Goal: Information Seeking & Learning: Check status

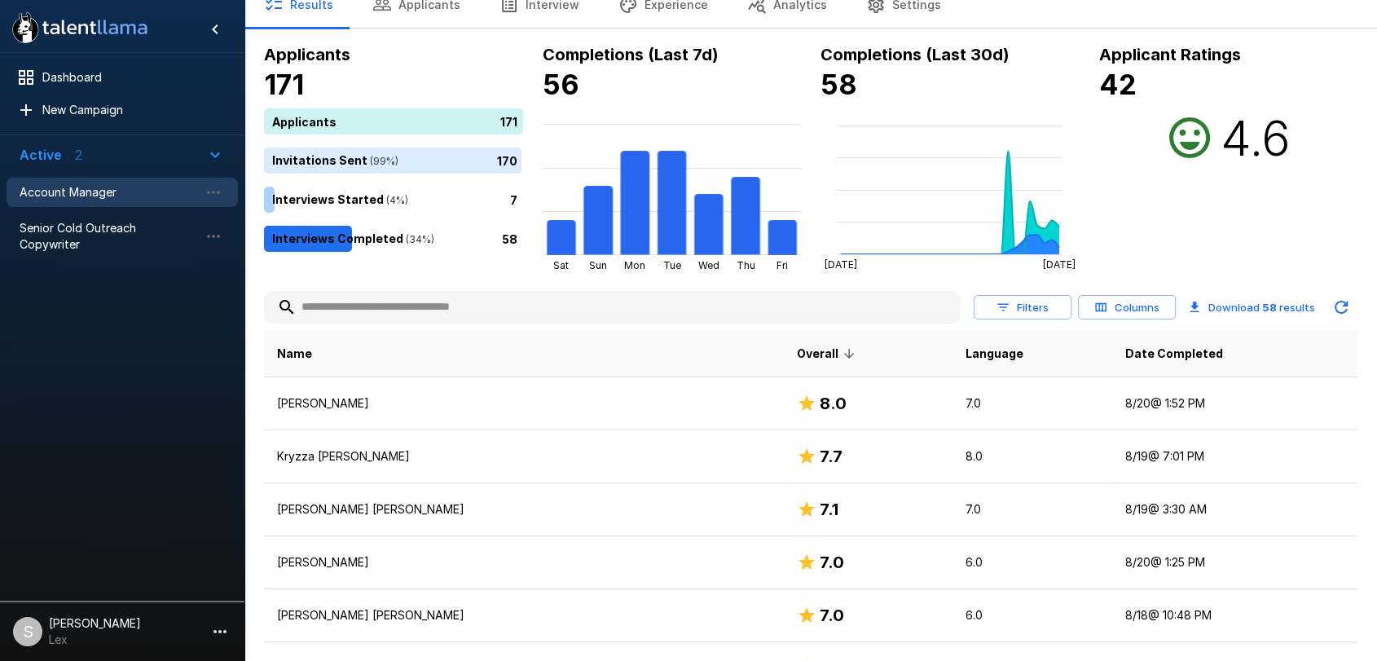
scroll to position [59, 0]
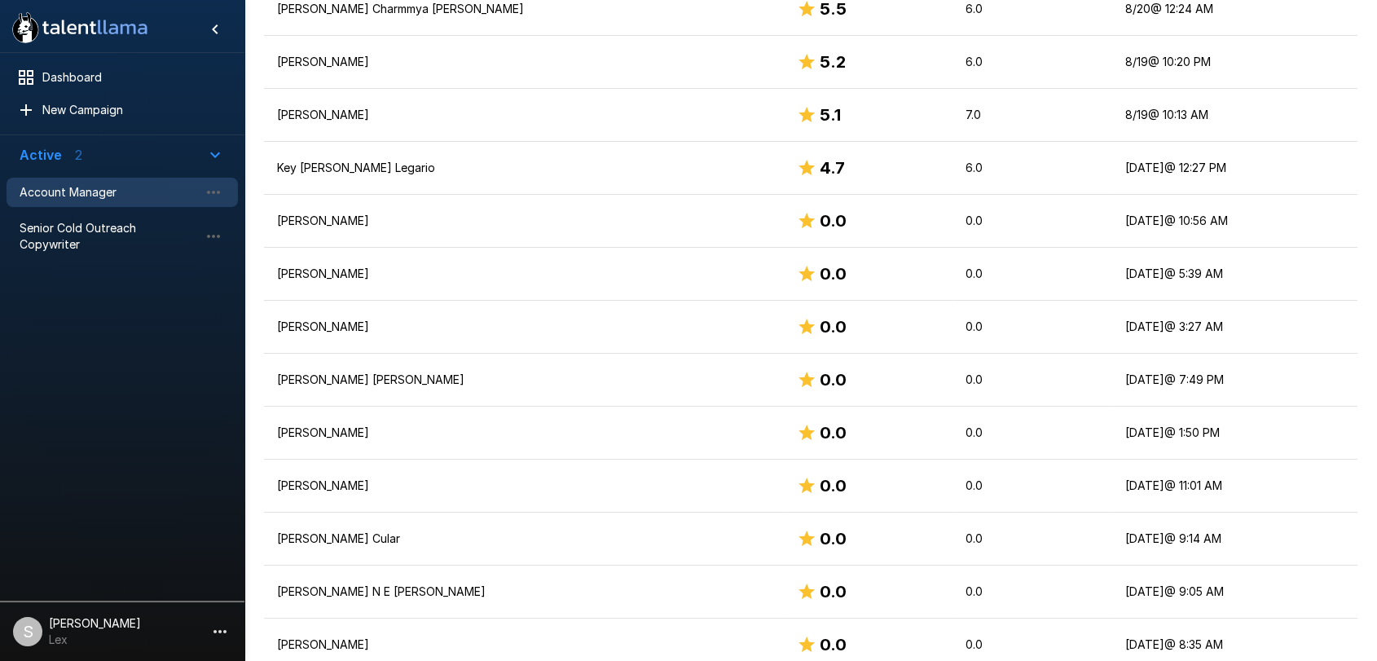
scroll to position [1122, 0]
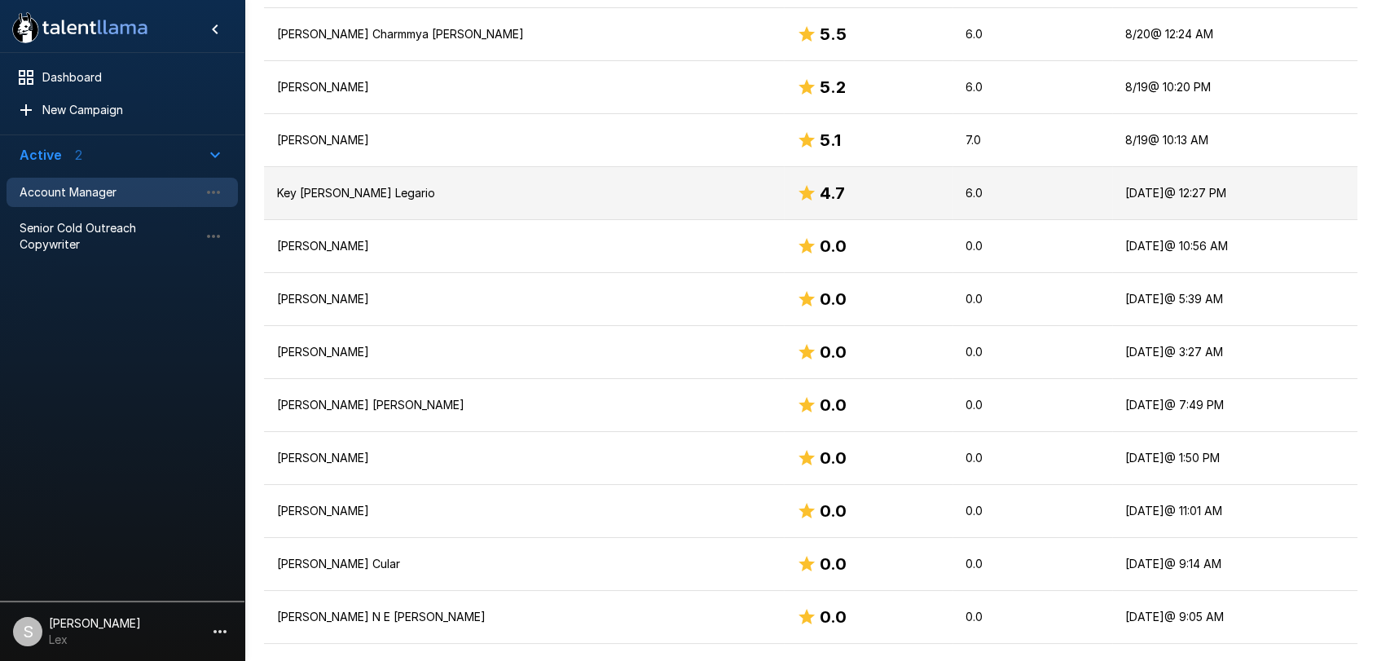
click at [302, 191] on p "Key [PERSON_NAME] Legario" at bounding box center [524, 193] width 494 height 16
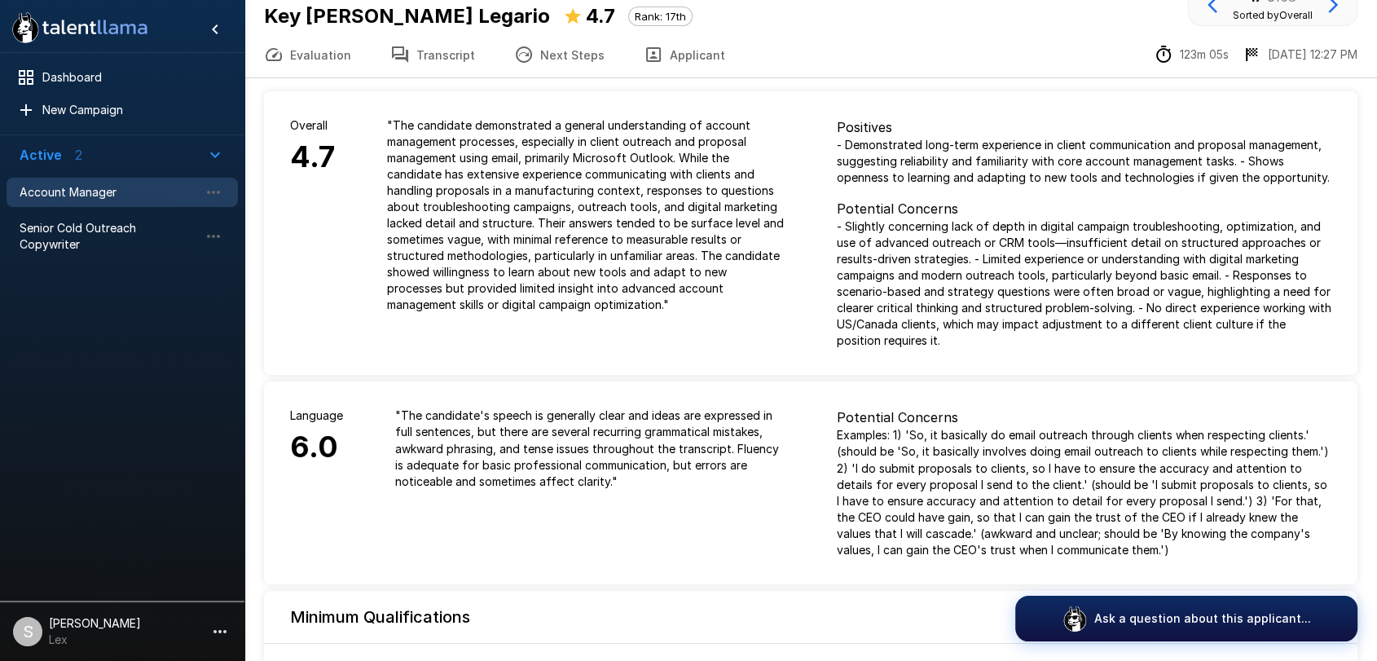
scroll to position [40, 0]
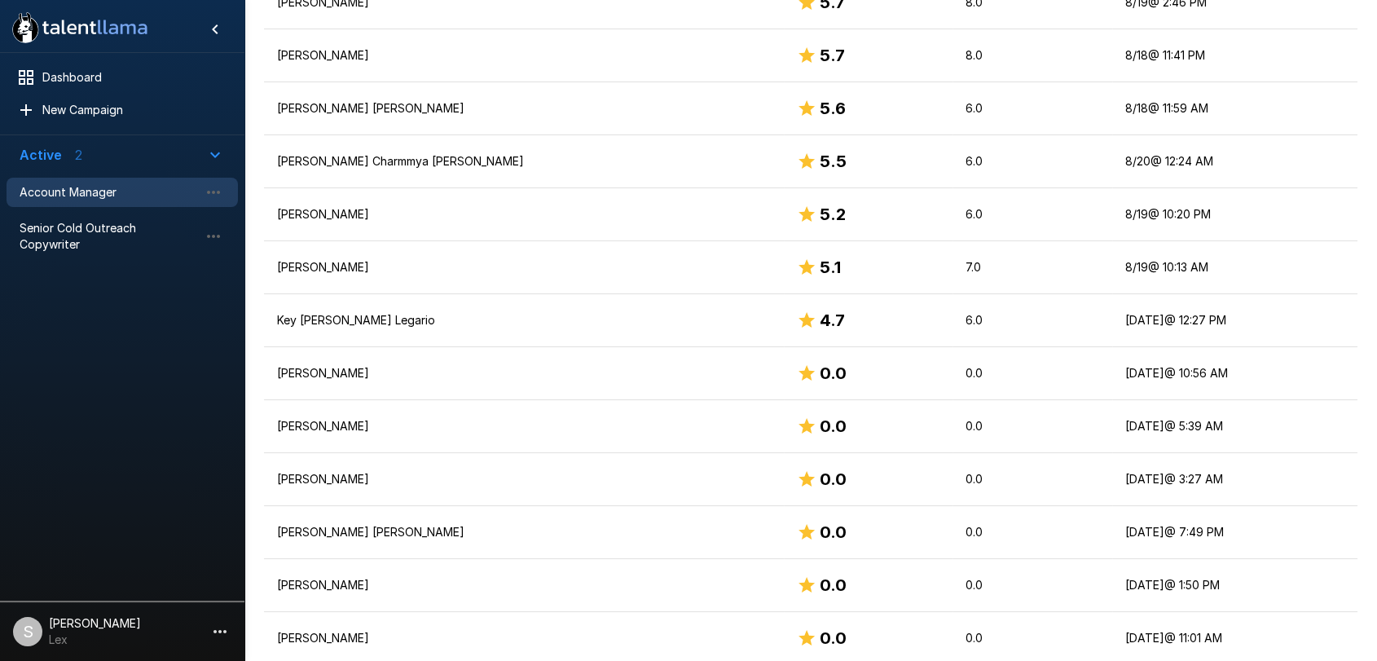
scroll to position [978, 0]
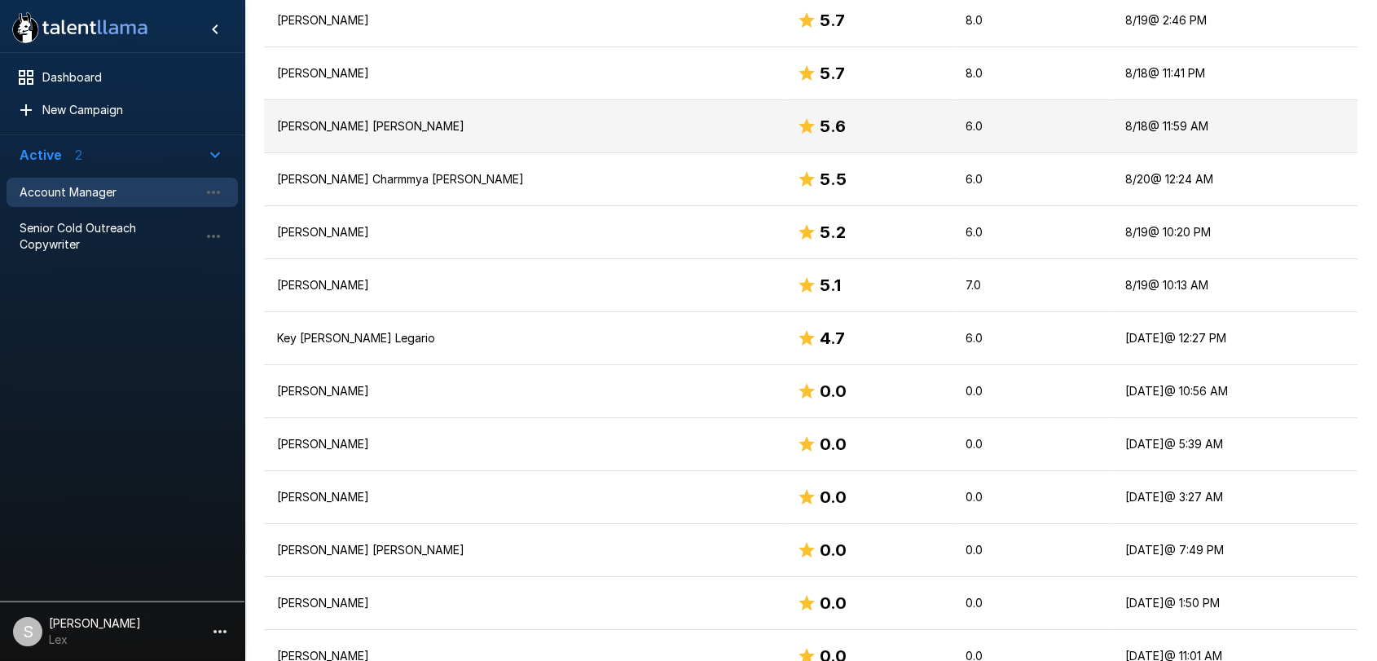
click at [347, 125] on p "[PERSON_NAME] [PERSON_NAME]" at bounding box center [524, 126] width 494 height 16
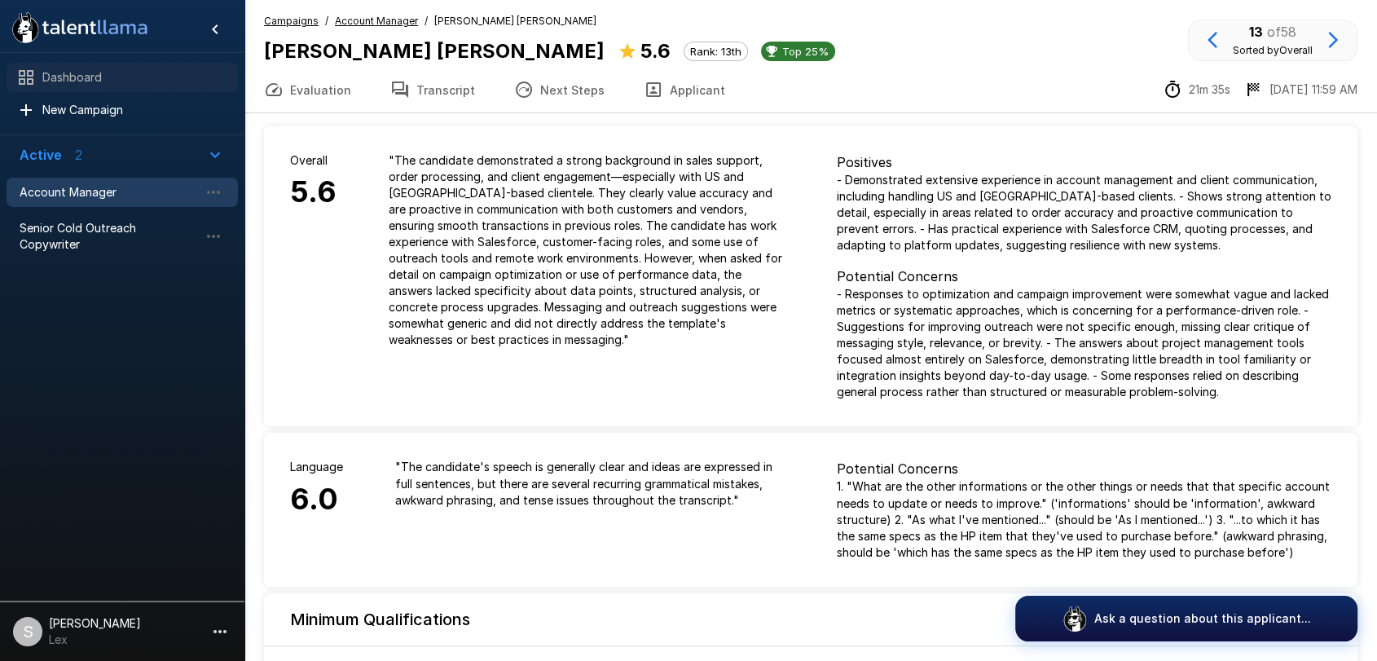
click at [85, 84] on span "Dashboard" at bounding box center [133, 77] width 182 height 16
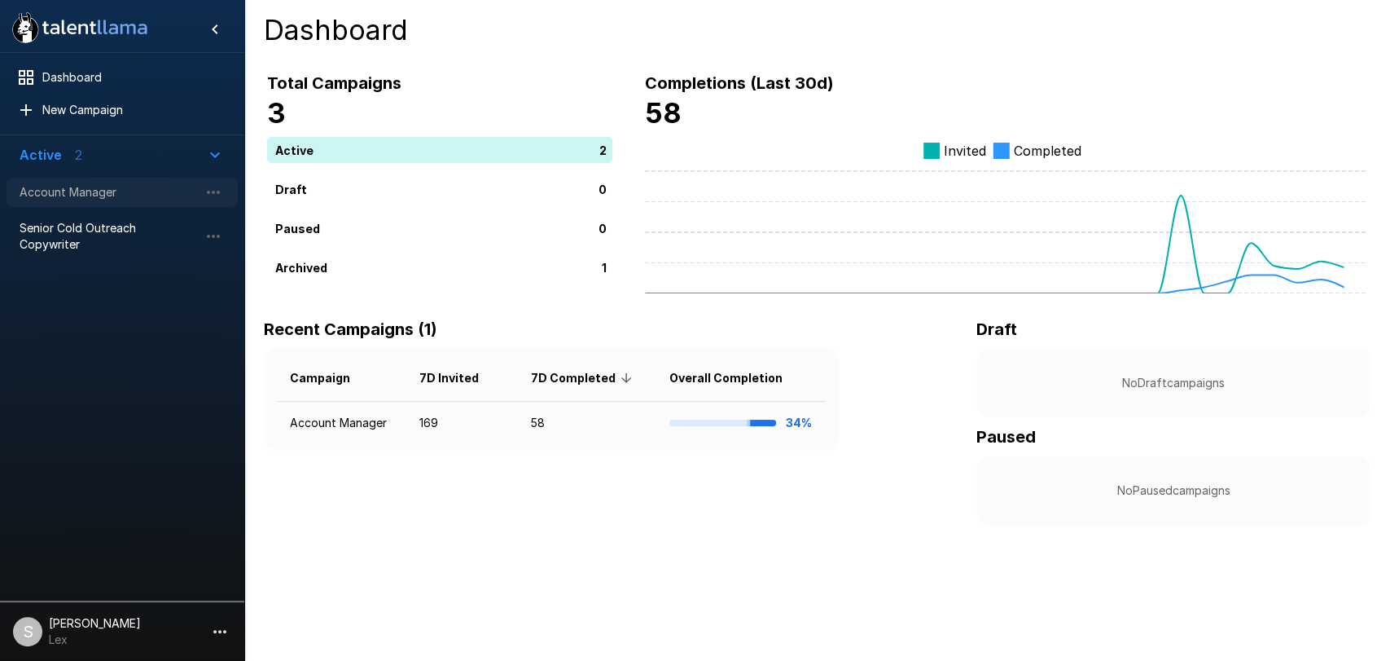
click at [68, 188] on span "Account Manager" at bounding box center [109, 192] width 179 height 16
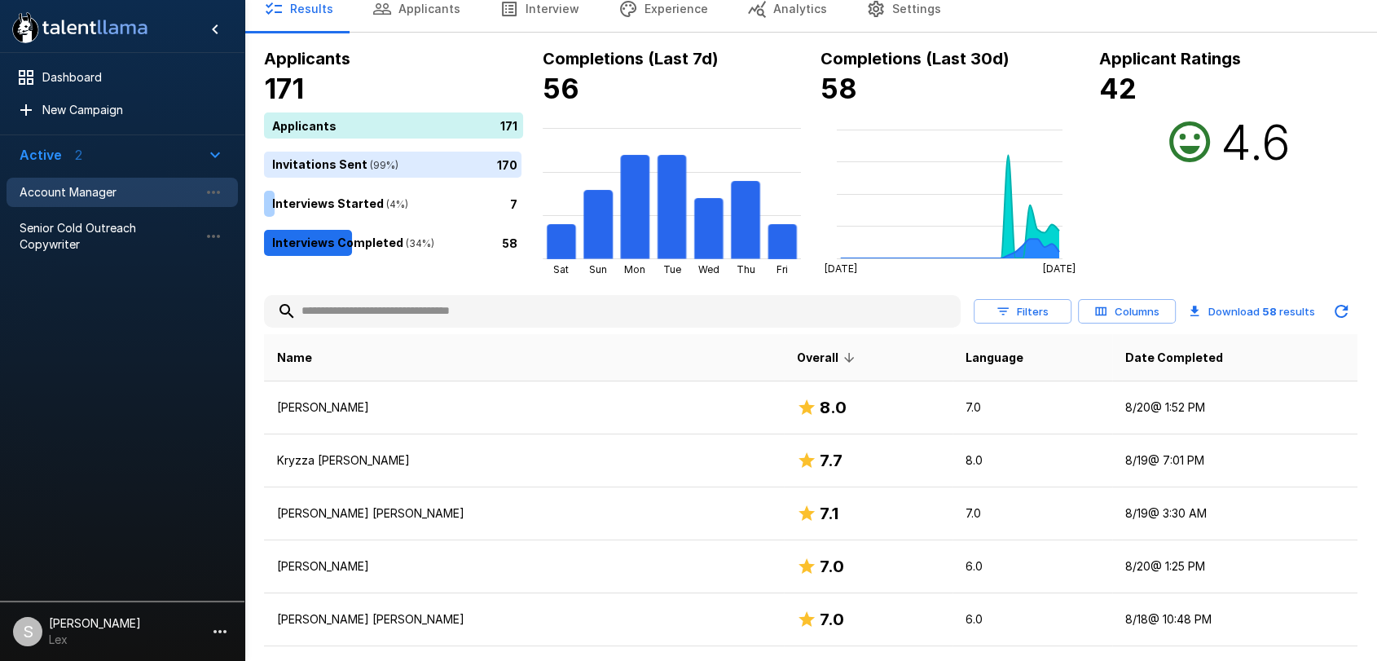
scroll to position [43, 0]
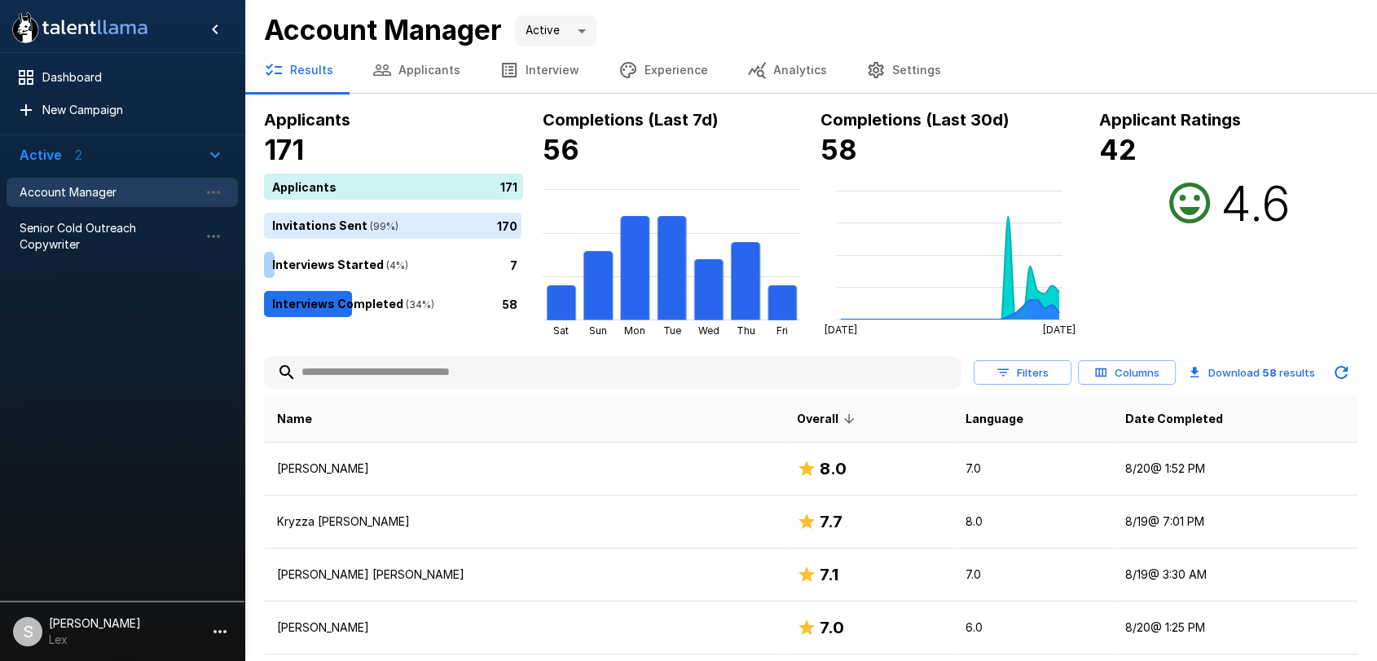
click at [316, 74] on button "Results" at bounding box center [298, 70] width 108 height 46
click at [419, 69] on button "Applicants" at bounding box center [416, 70] width 127 height 46
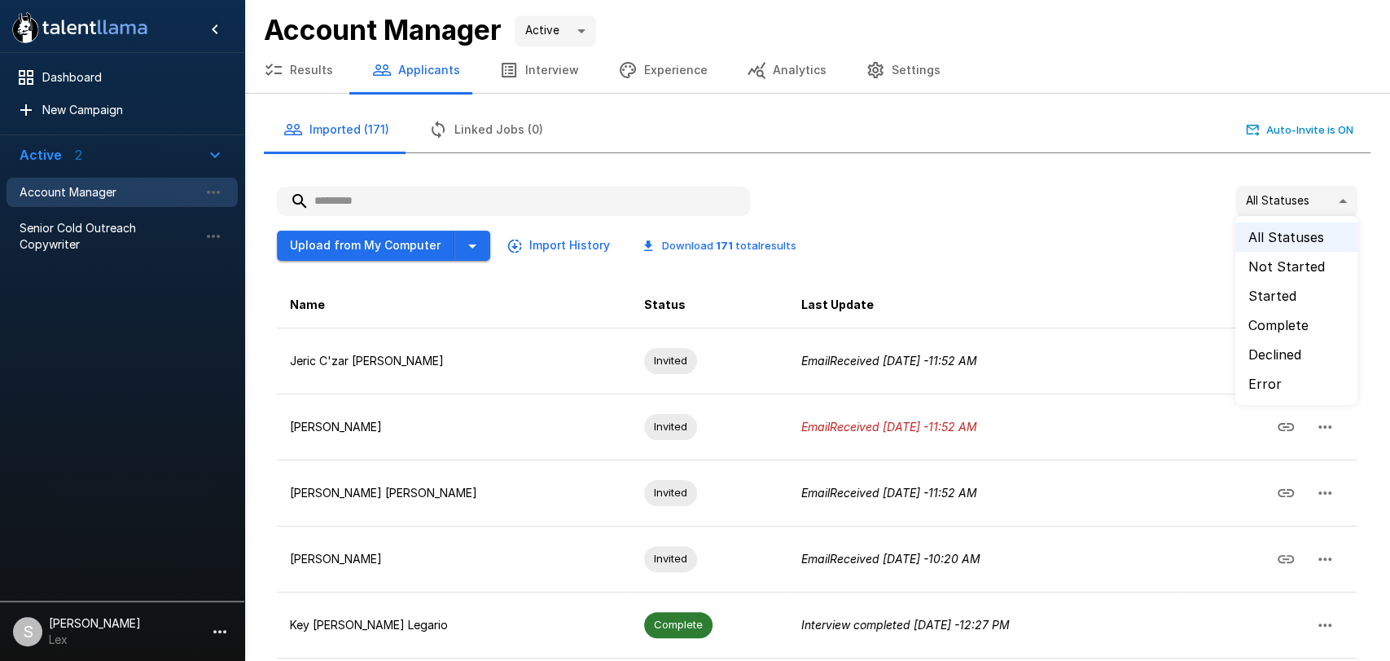
click at [1331, 204] on body ".st0{fill:#FFFFFF;} .st1{fill:#76a4ed;} Dashboard New Campaign Active 2 Account…" at bounding box center [702, 330] width 1404 height 661
click at [1262, 291] on li "Started" at bounding box center [1297, 295] width 122 height 29
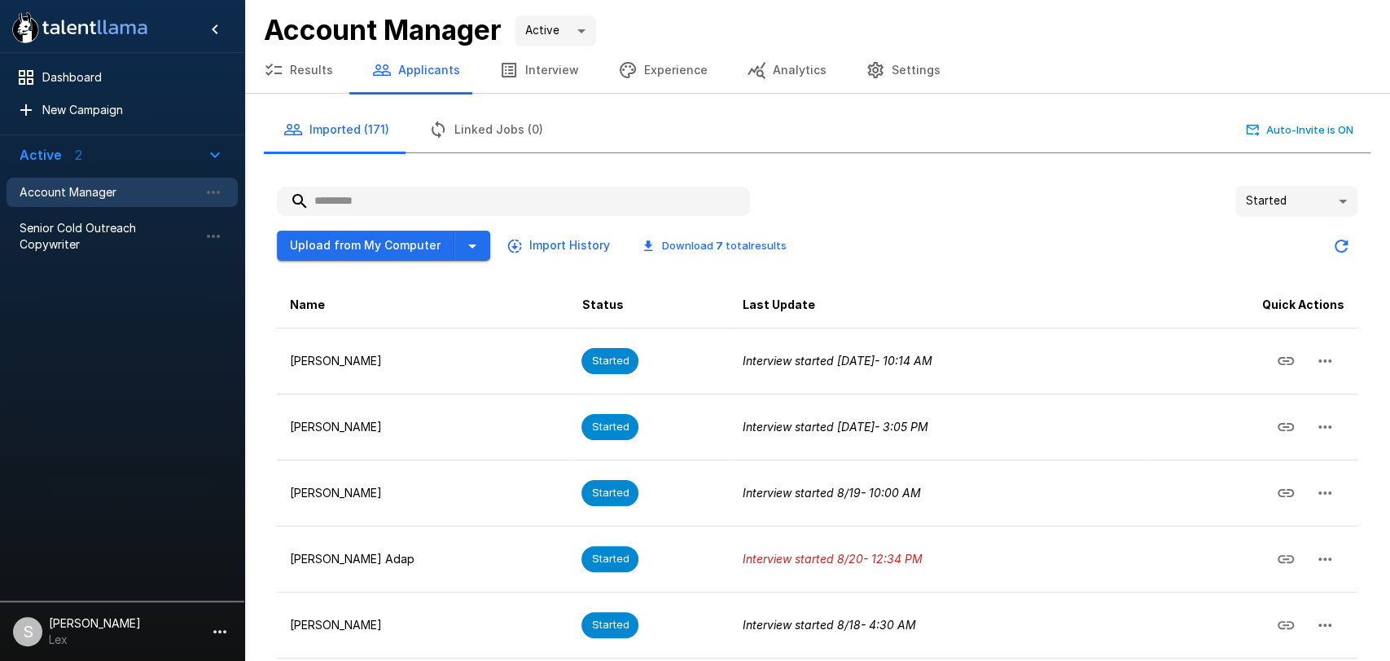
click at [1329, 201] on body "**********" at bounding box center [695, 330] width 1390 height 661
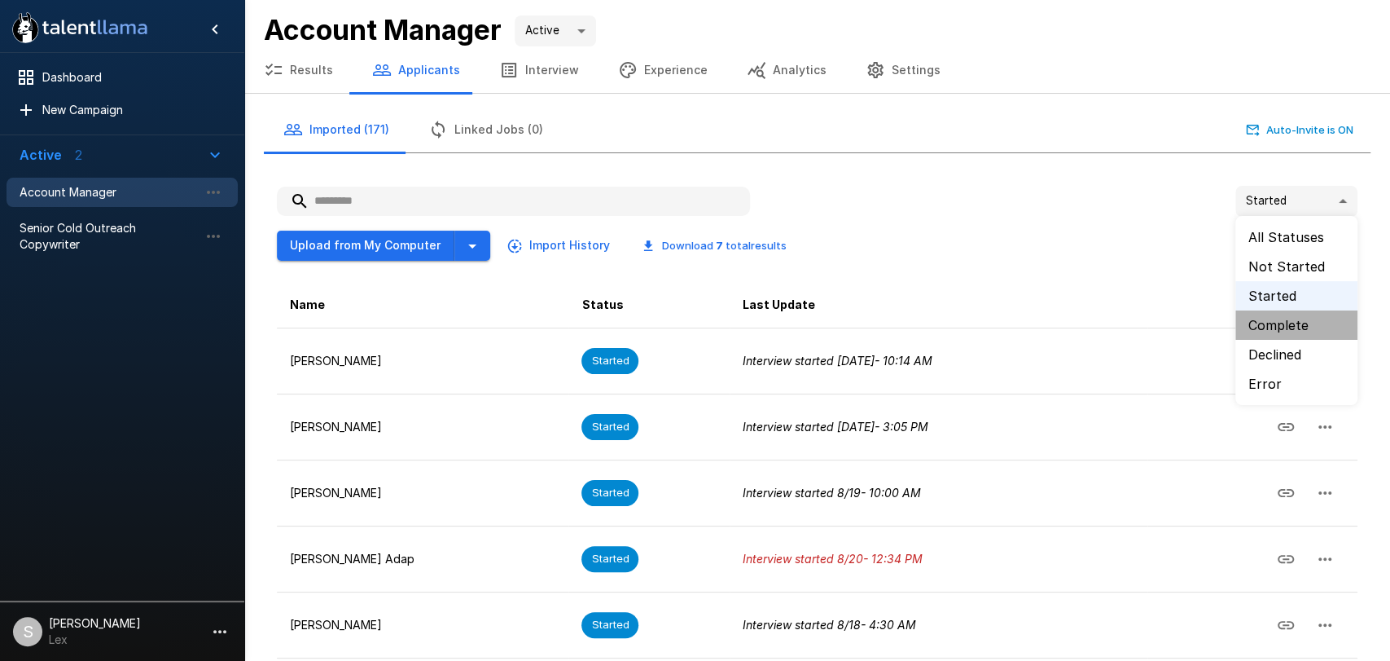
click at [1275, 320] on li "Complete" at bounding box center [1297, 324] width 122 height 29
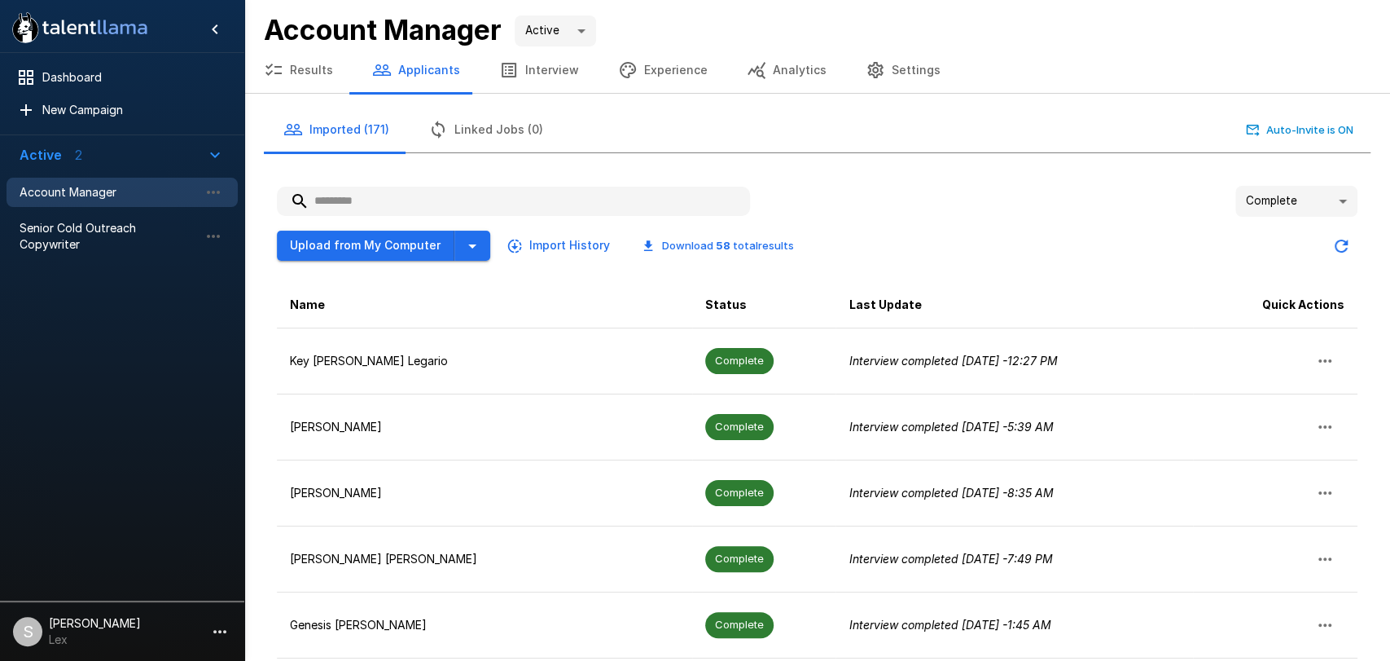
click at [1332, 200] on body ".st0{fill:#FFFFFF;} .st1{fill:#76a4ed;} Dashboard New Campaign Active 2 Account…" at bounding box center [695, 330] width 1390 height 661
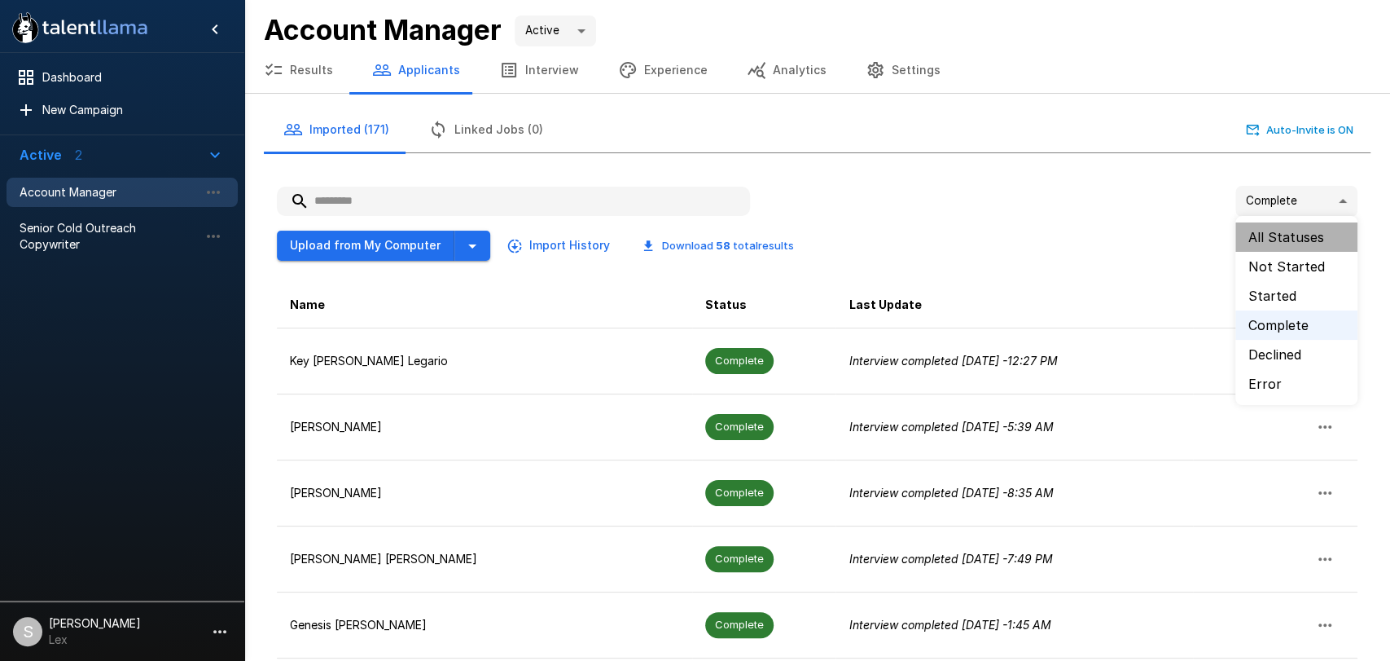
click at [1301, 232] on li "All Statuses" at bounding box center [1297, 236] width 122 height 29
type input "**"
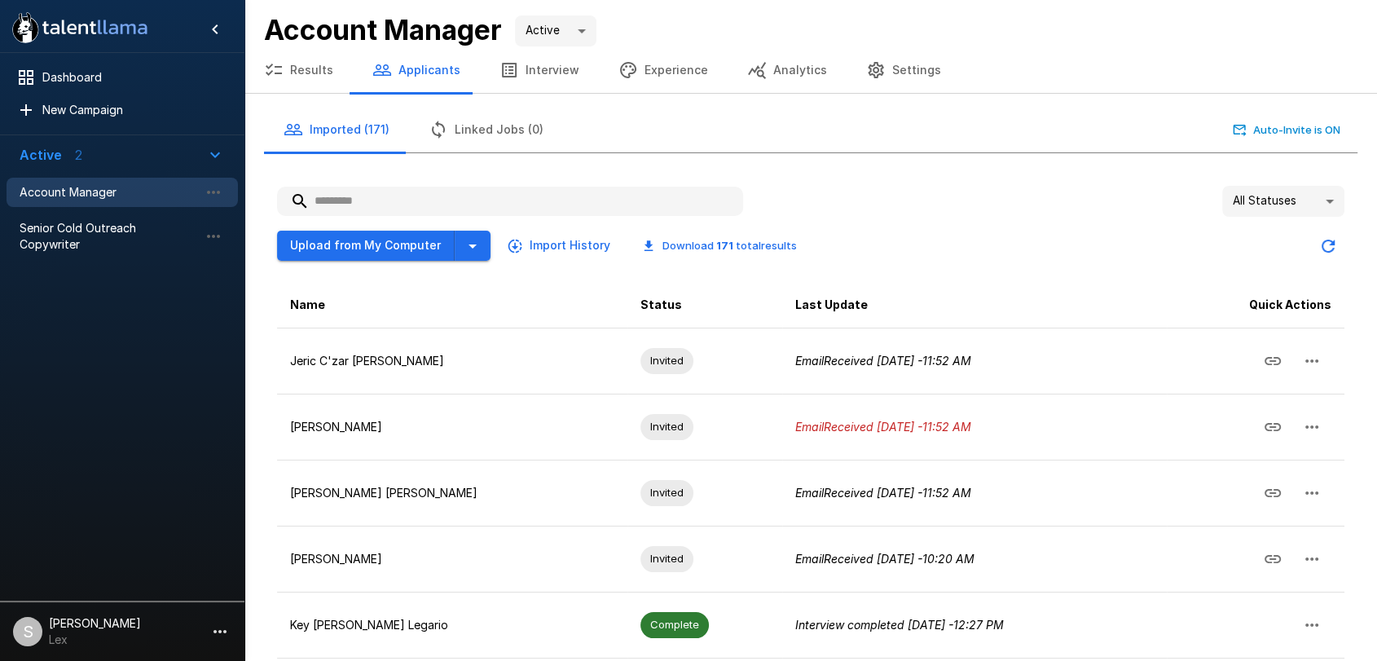
click at [300, 67] on button "Results" at bounding box center [298, 70] width 108 height 46
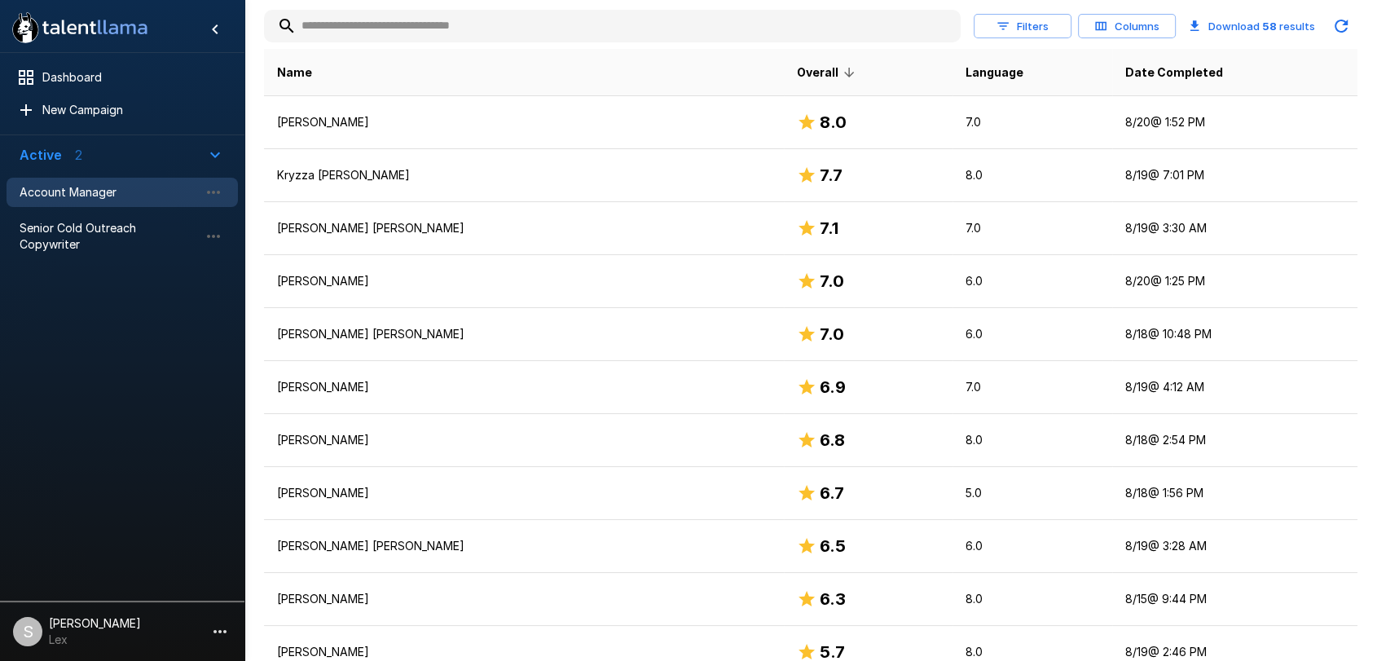
scroll to position [267, 0]
